Goal: Find contact information: Find contact information

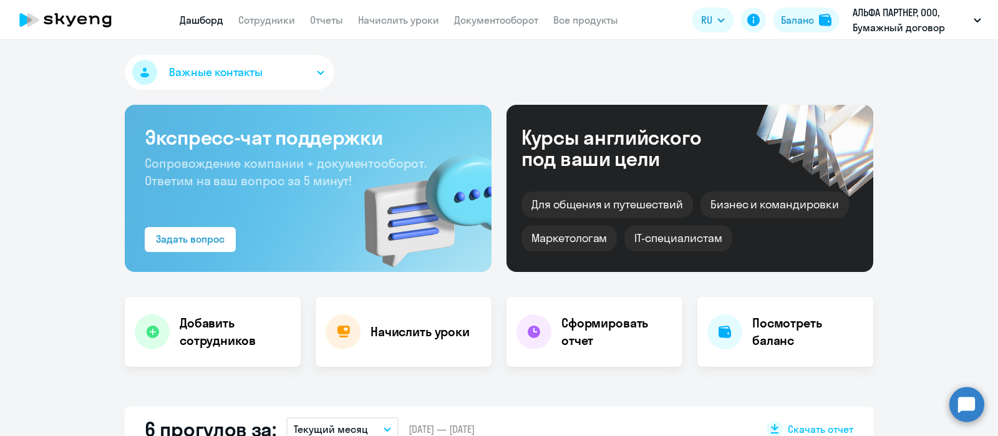
scroll to position [390, 0]
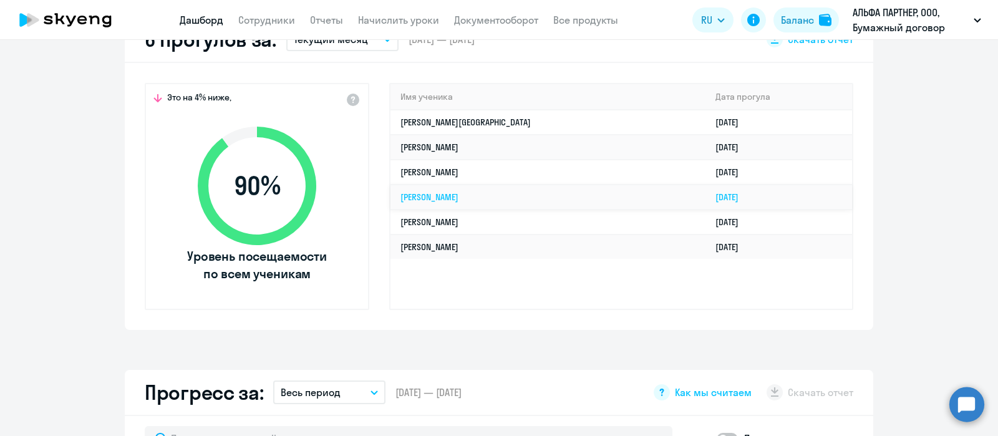
select select "30"
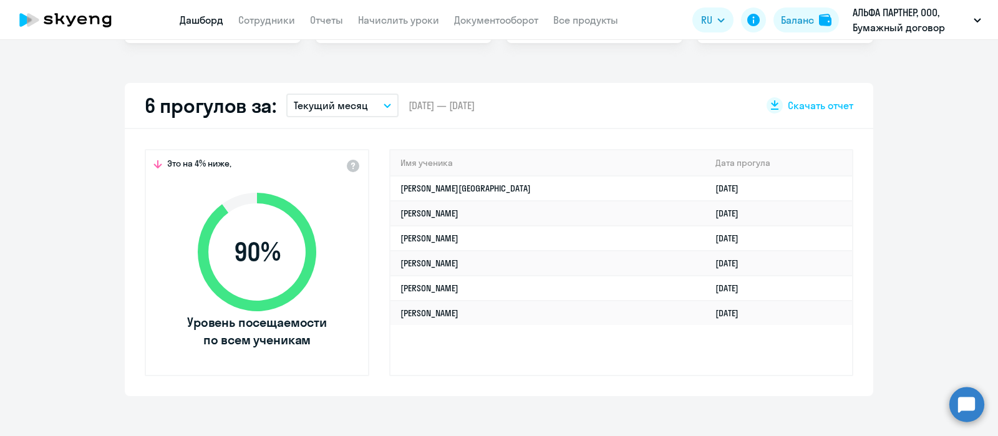
scroll to position [311, 0]
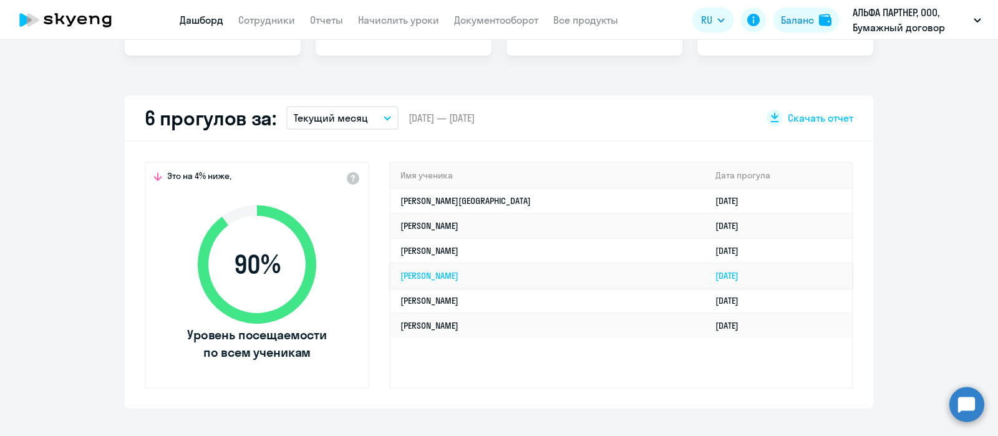
click at [429, 270] on link "[PERSON_NAME]" at bounding box center [429, 275] width 58 height 11
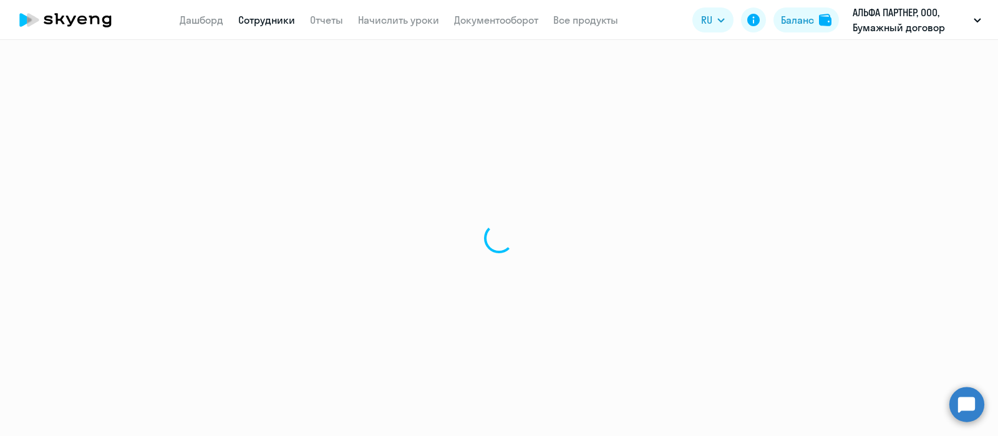
select select "english"
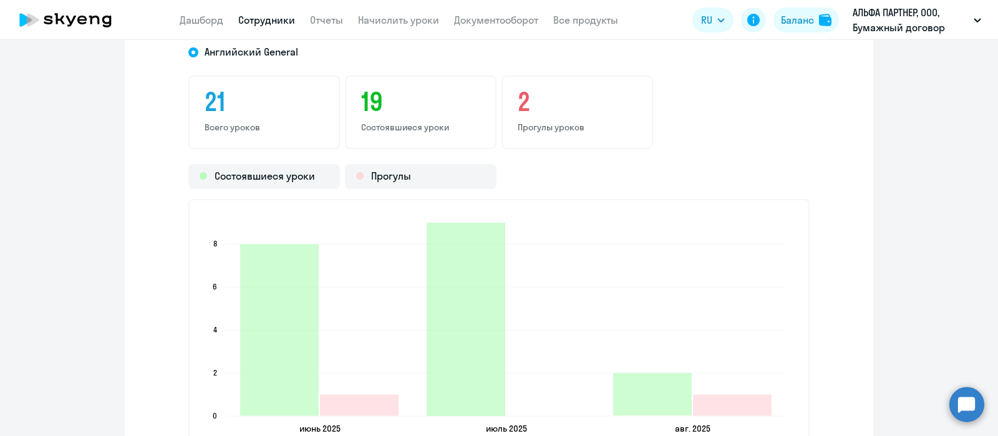
scroll to position [1482, 0]
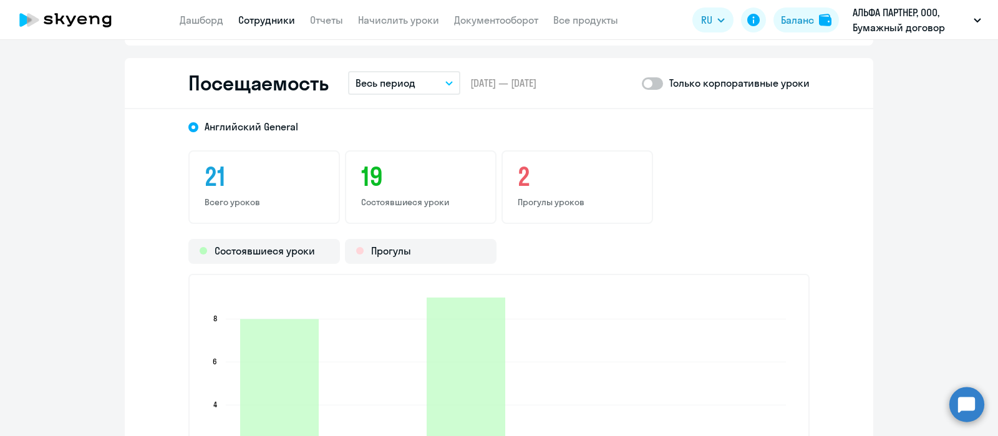
click at [413, 86] on button "Весь период" at bounding box center [404, 83] width 112 height 24
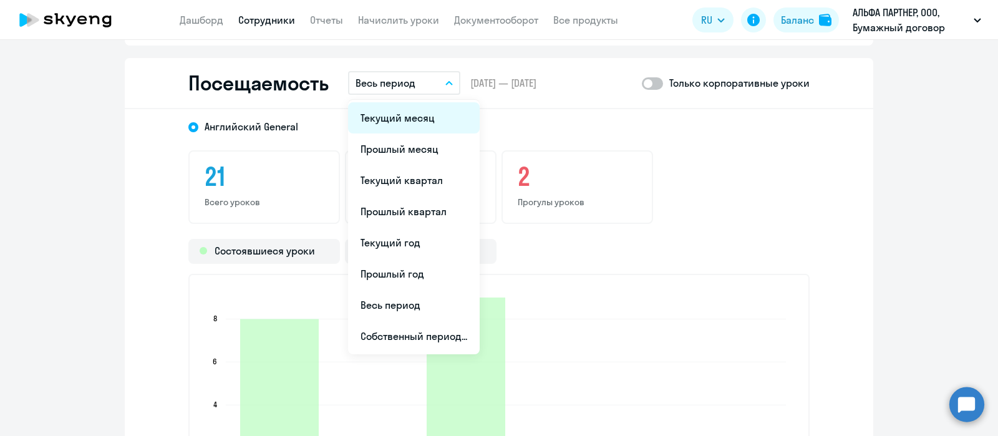
click at [412, 113] on li "Текущий месяц" at bounding box center [414, 117] width 132 height 31
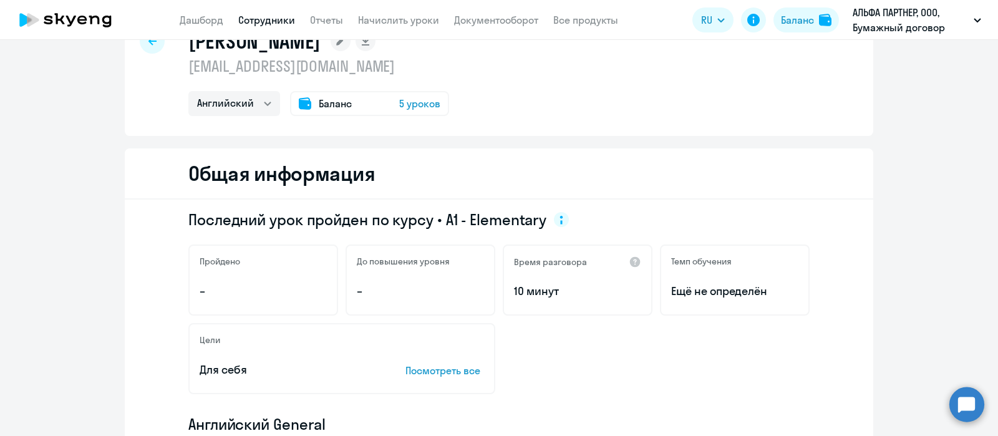
scroll to position [0, 0]
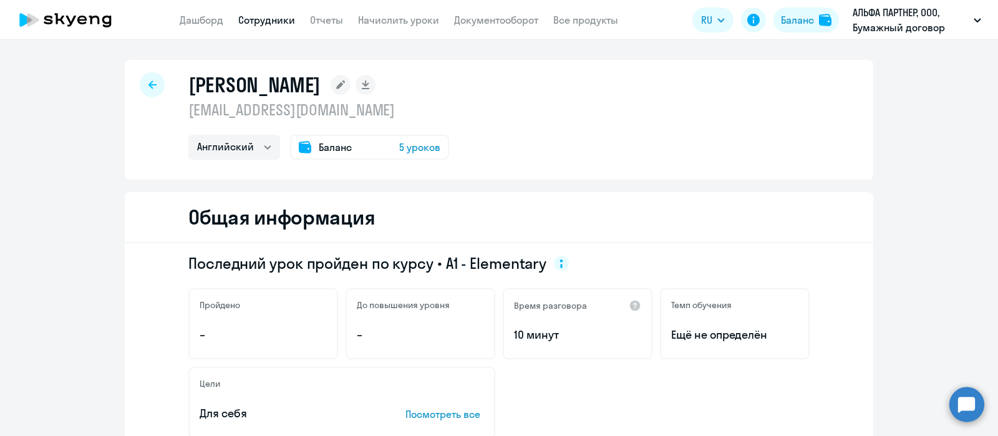
click at [288, 114] on p "[EMAIL_ADDRESS][DOMAIN_NAME]" at bounding box center [318, 110] width 261 height 20
copy p "[EMAIL_ADDRESS][DOMAIN_NAME]"
